Goal: Navigation & Orientation: Find specific page/section

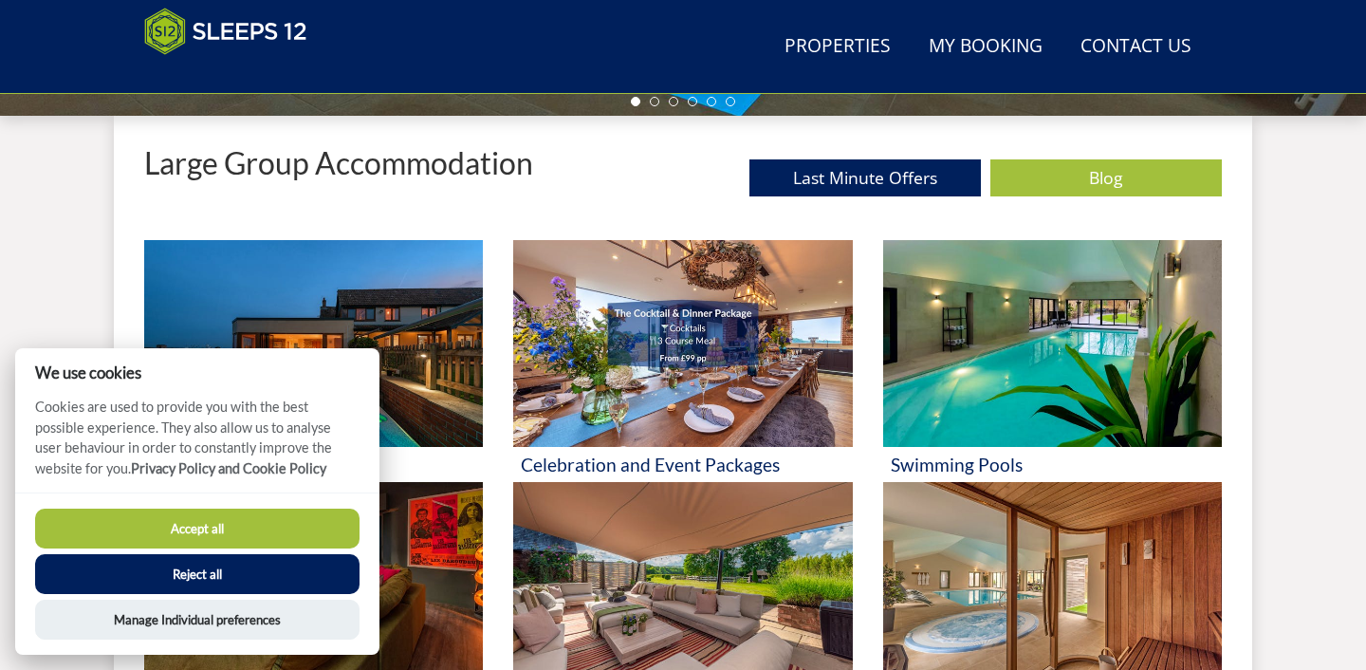
scroll to position [697, 0]
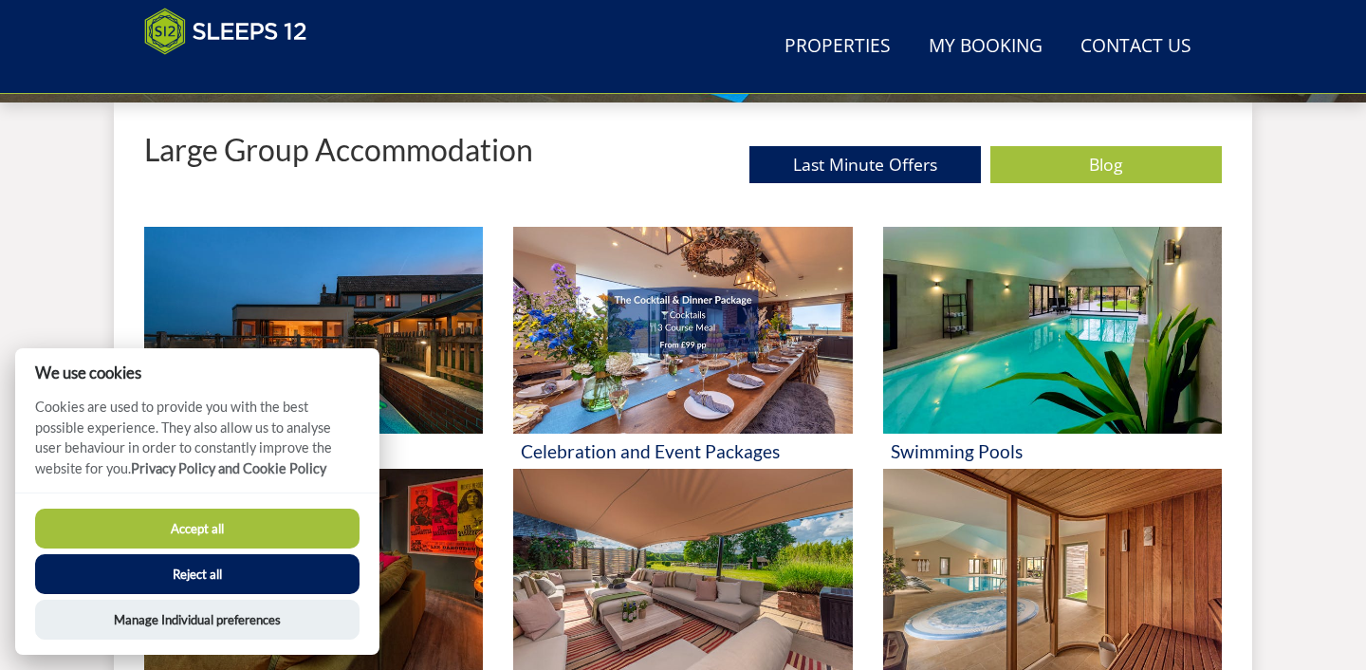
click at [240, 520] on button "Accept all" at bounding box center [197, 529] width 324 height 40
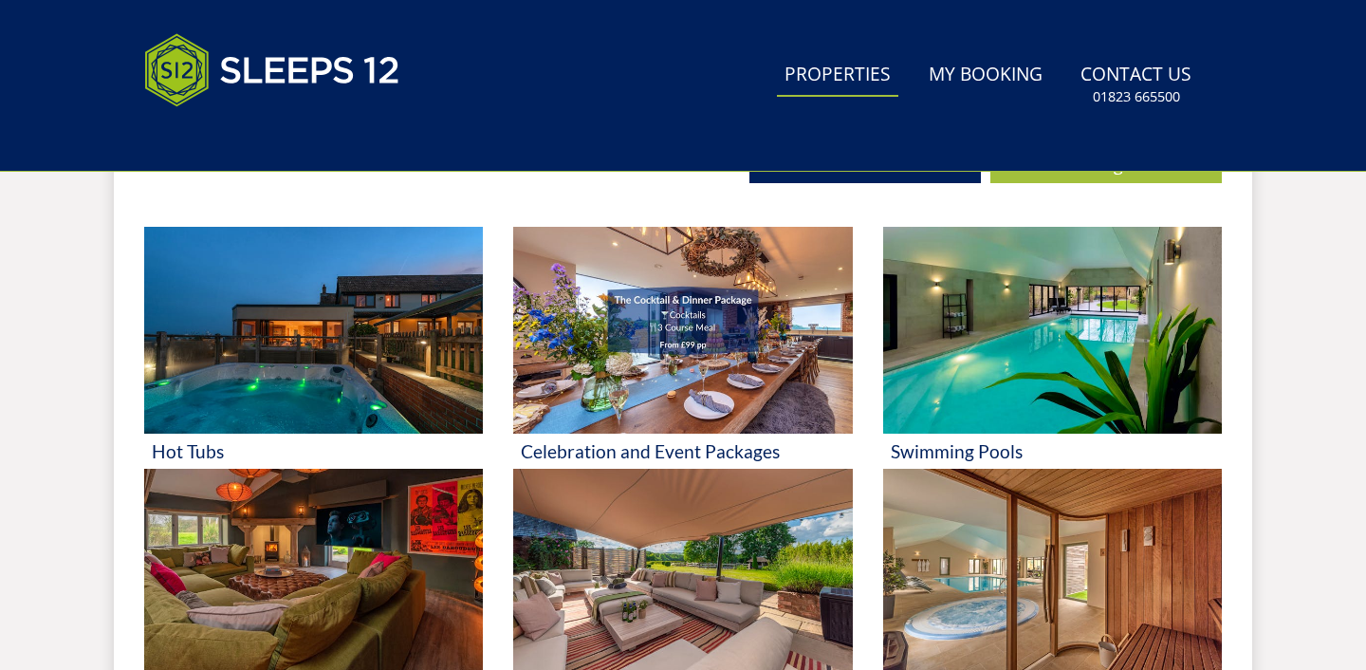
click at [832, 76] on link "Properties" at bounding box center [837, 75] width 121 height 43
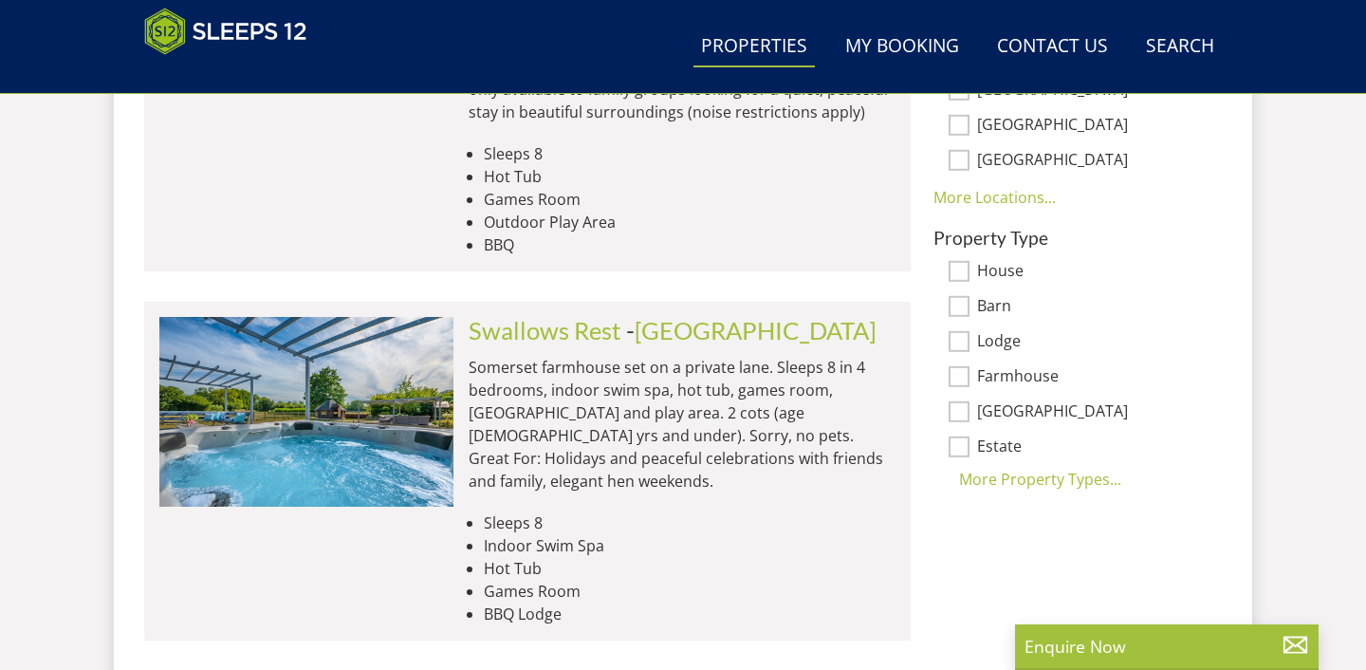
scroll to position [1485, 0]
